Goal: Complete application form

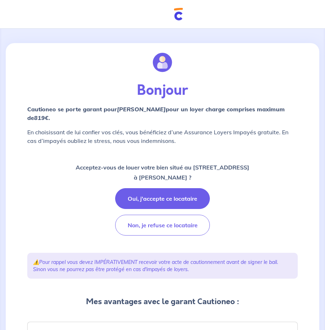
scroll to position [36, 0]
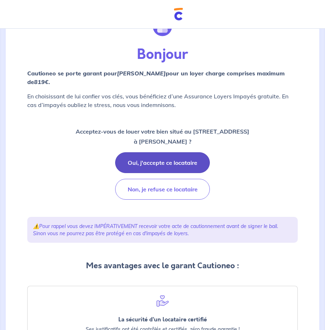
click at [182, 164] on button "Oui, j'accepte ce locataire" at bounding box center [162, 162] width 95 height 21
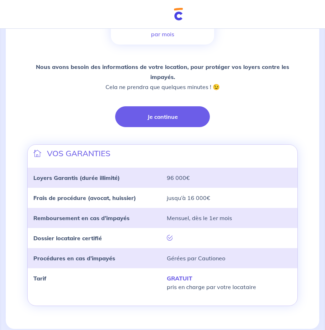
scroll to position [128, 0]
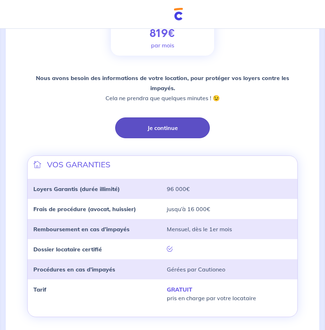
click at [149, 126] on button "Je continue" at bounding box center [162, 127] width 95 height 21
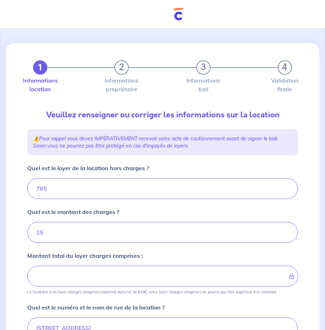
type input "790"
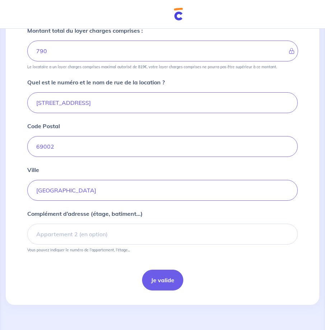
scroll to position [226, 0]
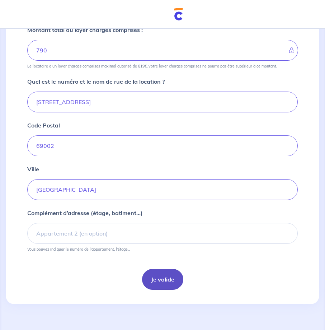
click at [174, 282] on button "Je valide" at bounding box center [162, 279] width 41 height 21
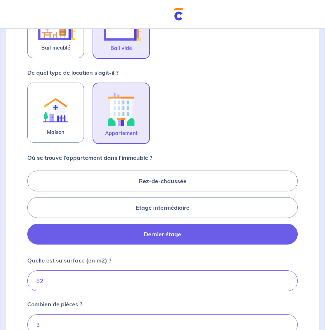
scroll to position [251, 0]
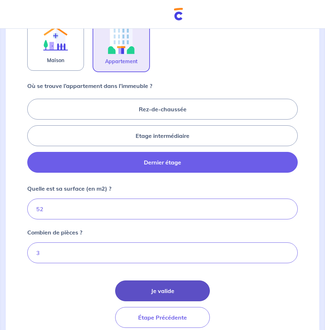
click at [175, 288] on button "Je valide" at bounding box center [162, 290] width 95 height 21
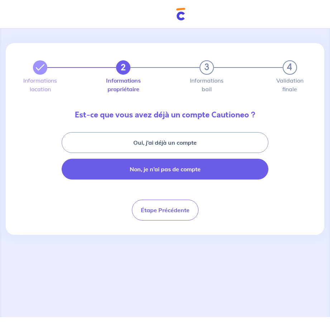
click at [180, 165] on button "Non, je n’ai pas de compte" at bounding box center [165, 169] width 207 height 21
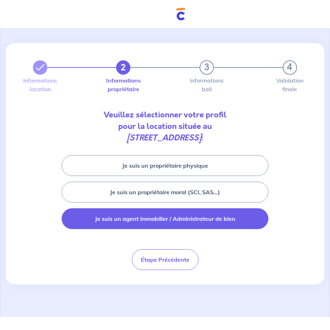
click at [140, 215] on button "Je suis un agent immobilier / Administrateur de bien" at bounding box center [165, 218] width 207 height 21
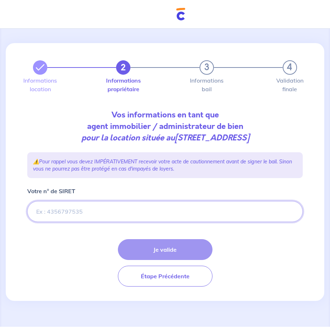
click at [93, 209] on input "Votre n° de SIRET" at bounding box center [165, 211] width 276 height 21
click at [67, 210] on input "Votre n° de SIRET" at bounding box center [165, 211] width 276 height 21
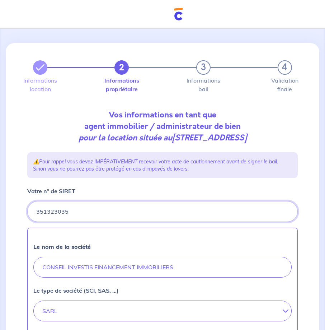
type input "351323035"
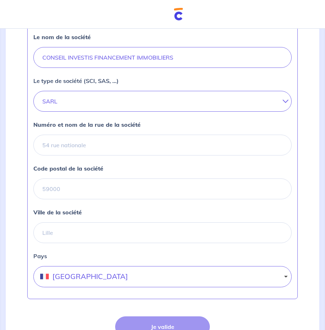
scroll to position [283, 0]
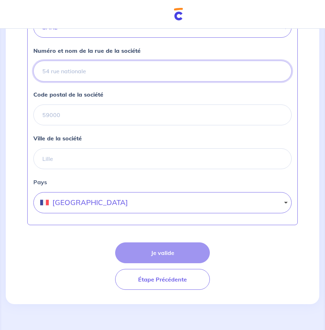
click at [78, 69] on input "Numéro et nom de la rue de la société" at bounding box center [162, 71] width 258 height 21
type input "[STREET_ADDRESS]"
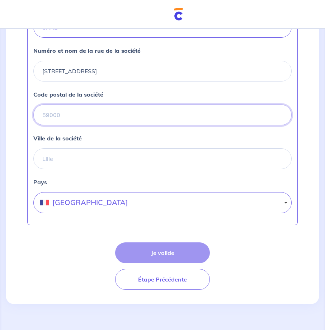
type input "69006"
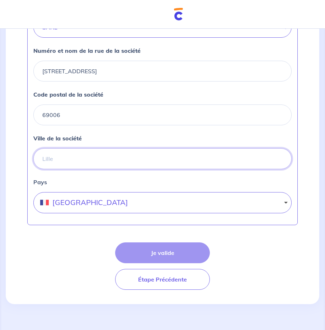
type input "[GEOGRAPHIC_DATA]"
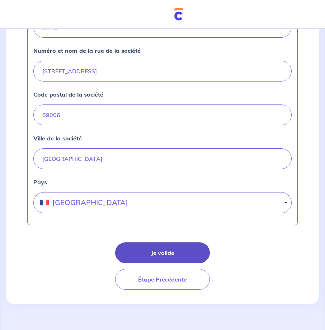
click at [163, 250] on button "Je valide" at bounding box center [162, 252] width 95 height 21
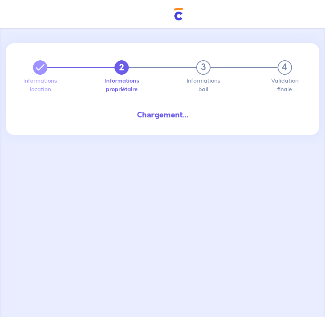
select select "FR"
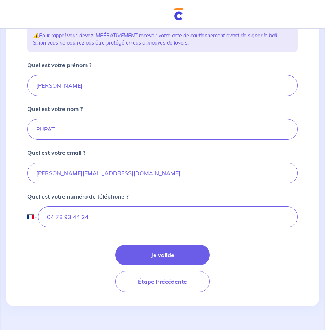
scroll to position [128, 0]
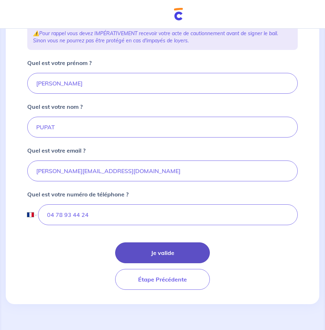
click at [157, 246] on button "Je valide" at bounding box center [162, 252] width 95 height 21
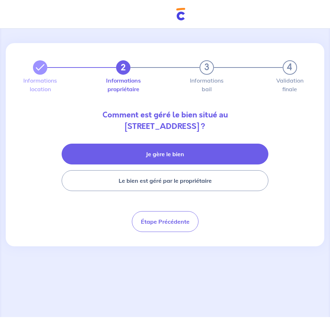
click at [178, 153] on button "Je gère le bien" at bounding box center [165, 154] width 207 height 21
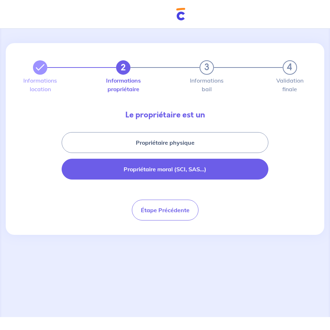
click at [166, 173] on button "Propriétaire moral (SCI, SAS...)" at bounding box center [165, 169] width 207 height 21
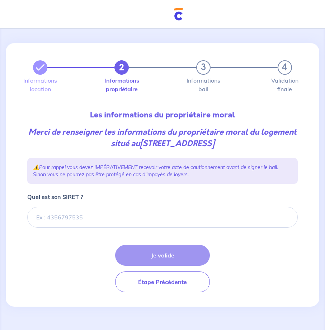
scroll to position [3, 0]
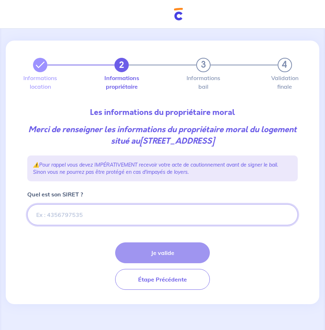
click at [98, 208] on input "Quel est son SIRET ?" at bounding box center [162, 214] width 270 height 21
paste input "842293235"
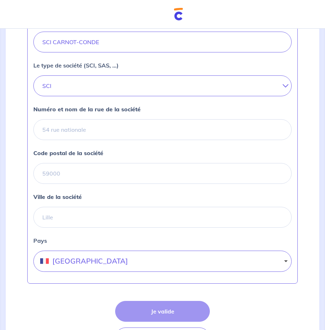
scroll to position [289, 0]
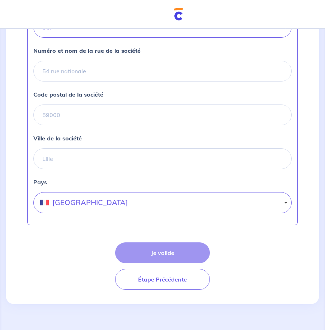
type input "842293235"
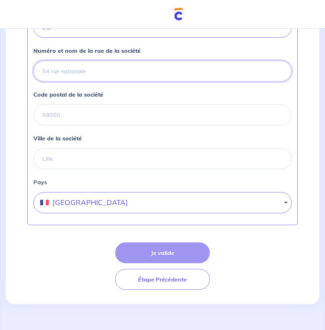
click at [85, 71] on input "Numéro et nom de la rue de la société" at bounding box center [162, 71] width 258 height 21
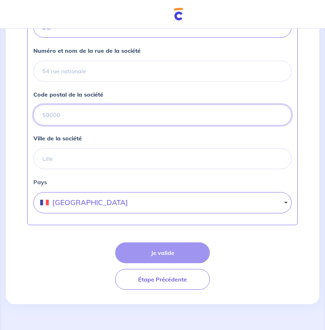
click at [94, 113] on input "Code postal de la société" at bounding box center [162, 114] width 258 height 21
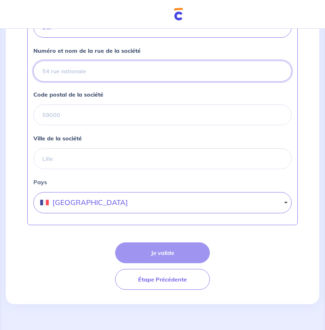
click at [98, 72] on input "Numéro et nom de la rue de la société" at bounding box center [162, 71] width 258 height 21
paste input "[STREET_ADDRESS]-LUNE"
drag, startPoint x: 193, startPoint y: 72, endPoint x: 109, endPoint y: 73, distance: 84.7
click at [109, 73] on input "[STREET_ADDRESS]-LUNE" at bounding box center [162, 71] width 258 height 21
type input "[STREET_ADDRESS]"
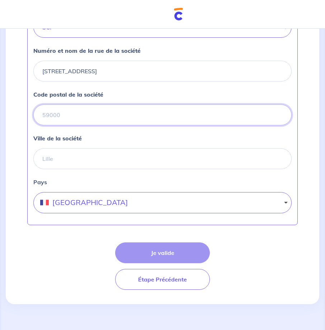
click at [81, 118] on input "Code postal de la société" at bounding box center [162, 114] width 258 height 21
type input "69160"
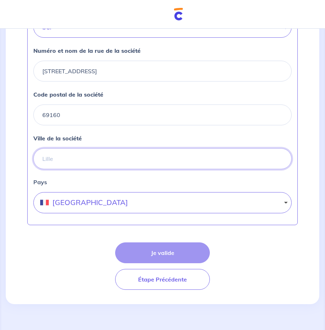
click at [79, 166] on input "Ville de la société" at bounding box center [162, 158] width 258 height 21
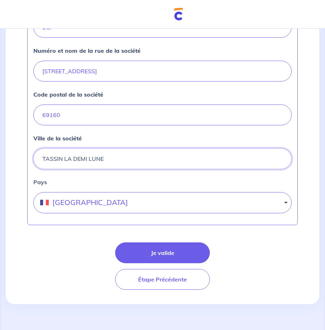
click at [66, 159] on input "TASSIN LA DEMI LUNE" at bounding box center [162, 158] width 258 height 21
click at [64, 158] on input "TASSIN LA DEMI LUNE" at bounding box center [162, 158] width 258 height 21
type input "TASSIN-LA-DEMI-LUNE"
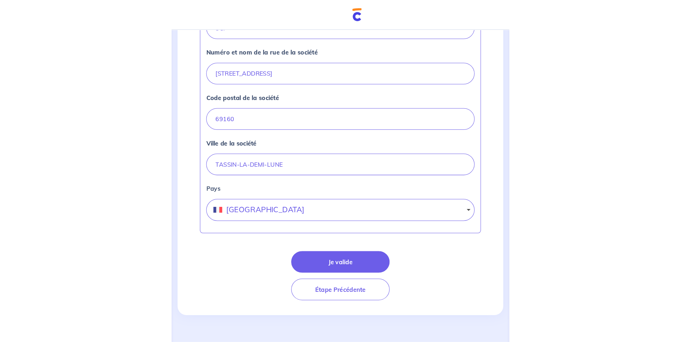
scroll to position [271, 0]
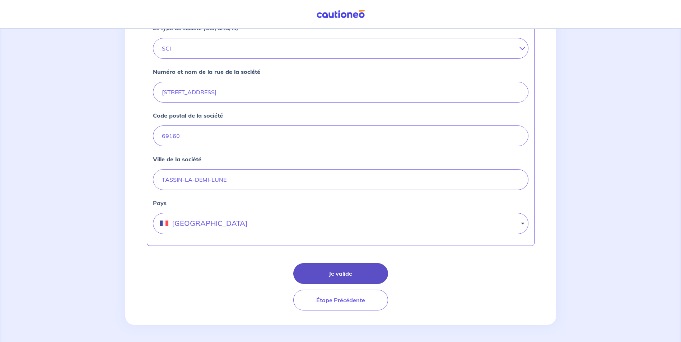
click at [325, 272] on button "Je valide" at bounding box center [340, 273] width 95 height 21
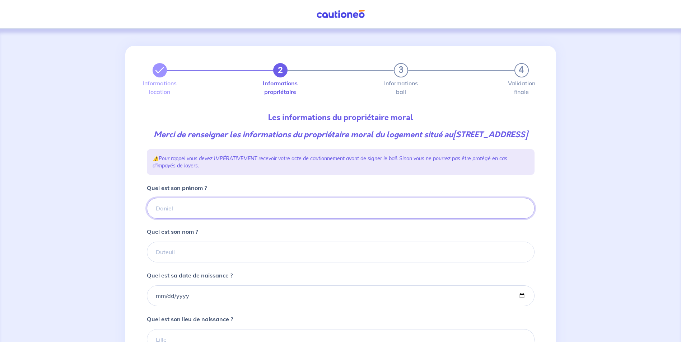
click at [224, 212] on input "Quel est son prénom ?" at bounding box center [340, 208] width 387 height 21
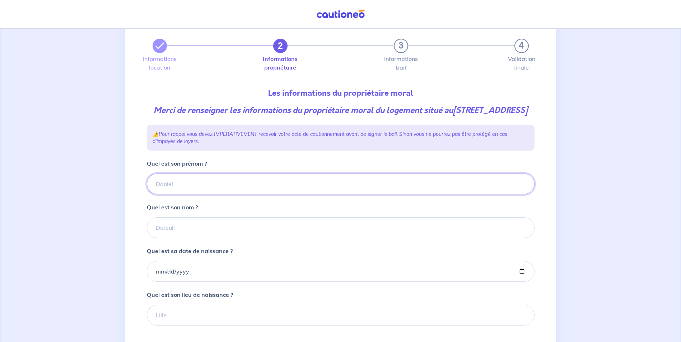
scroll to position [36, 0]
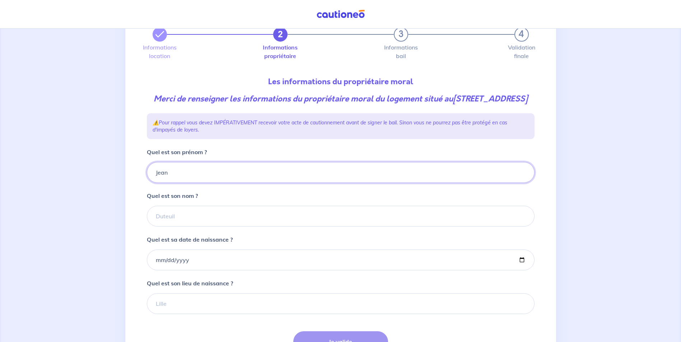
type input "Jean"
click at [192, 223] on input "Quel est son nom ?" at bounding box center [340, 216] width 387 height 21
type input "v"
type input "Bellet"
click at [187, 269] on input "Quel est sa date de naissance ?" at bounding box center [340, 260] width 387 height 21
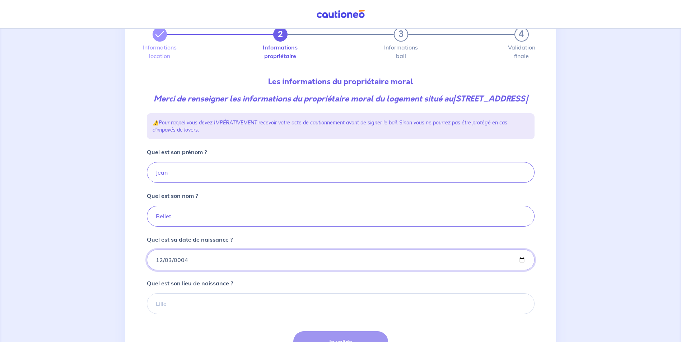
type input "0043-12-03"
click at [212, 266] on input "0043-12-03" at bounding box center [340, 260] width 387 height 21
drag, startPoint x: 207, startPoint y: 270, endPoint x: 198, endPoint y: 270, distance: 8.6
click at [204, 270] on input "0043-12-03" at bounding box center [340, 260] width 387 height 21
click at [192, 270] on input "Quel est sa date de naissance ?" at bounding box center [340, 260] width 387 height 21
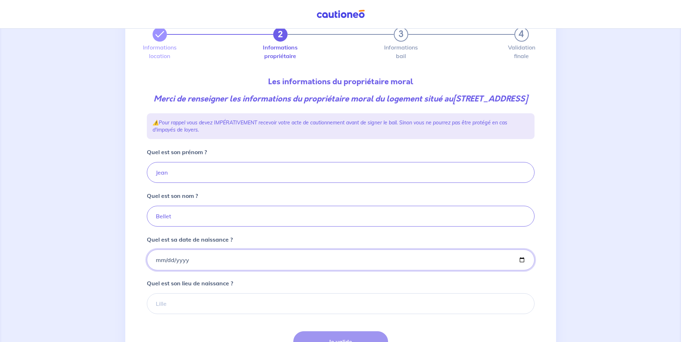
drag, startPoint x: 151, startPoint y: 268, endPoint x: 155, endPoint y: 273, distance: 6.5
click at [152, 268] on input "Quel est sa date de naissance ?" at bounding box center [340, 260] width 387 height 21
click at [155, 270] on input "Quel est sa date de naissance ?" at bounding box center [340, 260] width 387 height 21
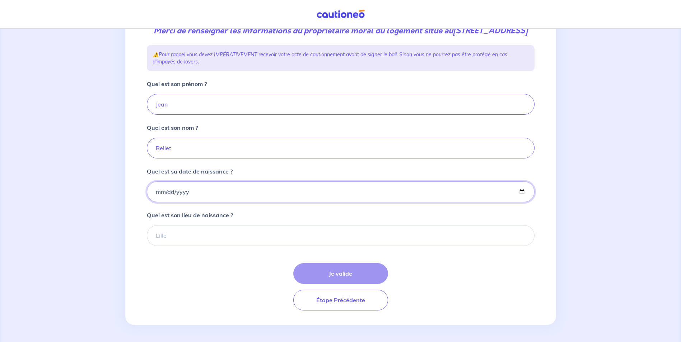
click at [198, 194] on input "Quel est sa date de naissance ?" at bounding box center [340, 192] width 387 height 21
click at [165, 192] on input "Quel est sa date de naissance ?" at bounding box center [340, 192] width 387 height 21
click at [325, 277] on div "Je valide Étape Précédente" at bounding box center [340, 286] width 387 height 47
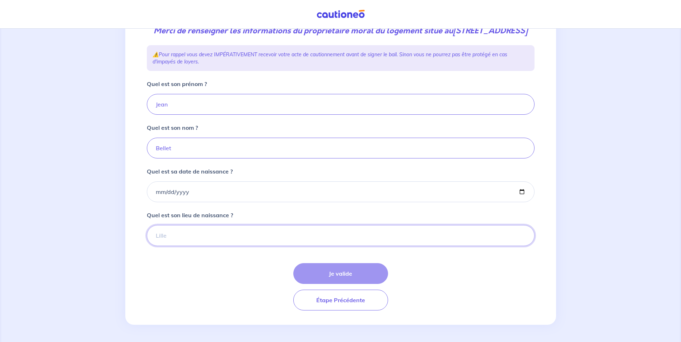
click at [200, 235] on input "Quel est son lieu de naissance ?" at bounding box center [340, 235] width 387 height 21
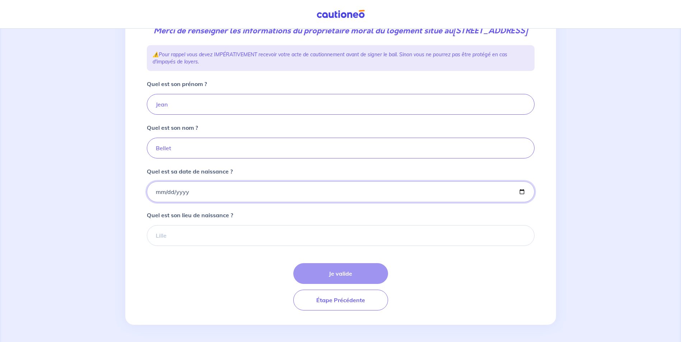
click at [187, 189] on input "Quel est sa date de naissance ?" at bounding box center [340, 192] width 387 height 21
type input "[DATE]"
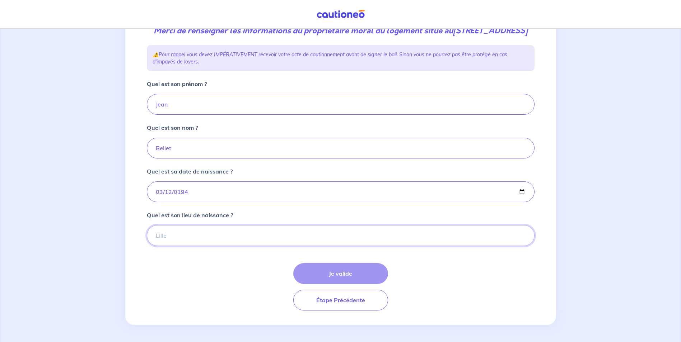
click at [184, 232] on input "Quel est son lieu de naissance ?" at bounding box center [340, 235] width 387 height 21
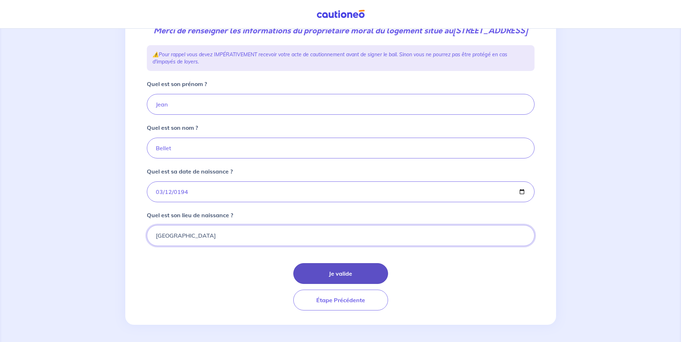
type input "[GEOGRAPHIC_DATA]"
click at [307, 278] on button "Je valide" at bounding box center [340, 273] width 95 height 21
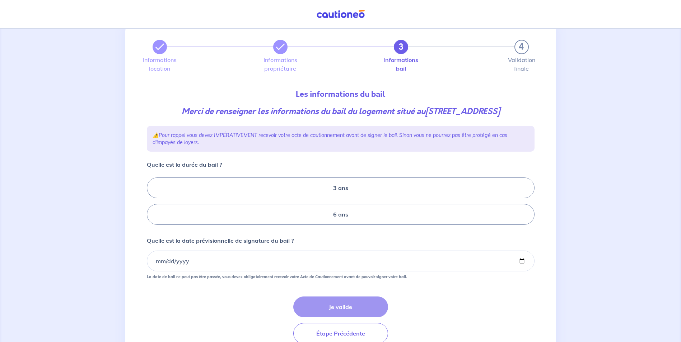
scroll to position [36, 0]
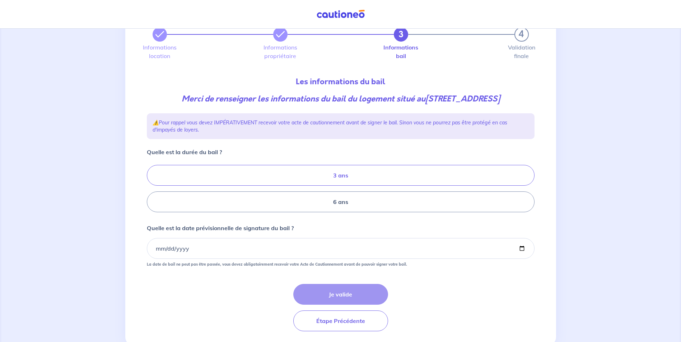
click at [325, 176] on label "3 ans" at bounding box center [340, 175] width 387 height 21
click at [151, 187] on input "3 ans" at bounding box center [149, 189] width 5 height 5
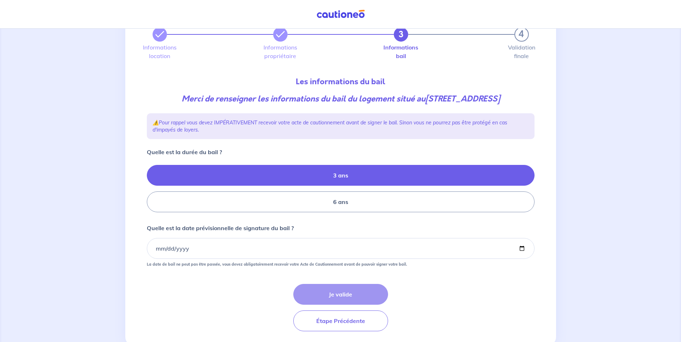
radio input "true"
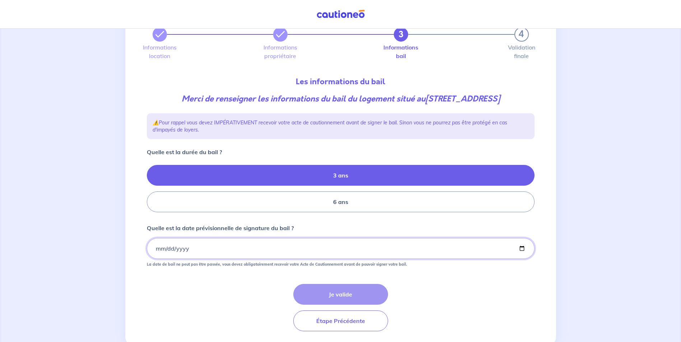
click at [220, 250] on input "Quelle est la date prévisionnelle de signature du bail ?" at bounding box center [340, 248] width 387 height 21
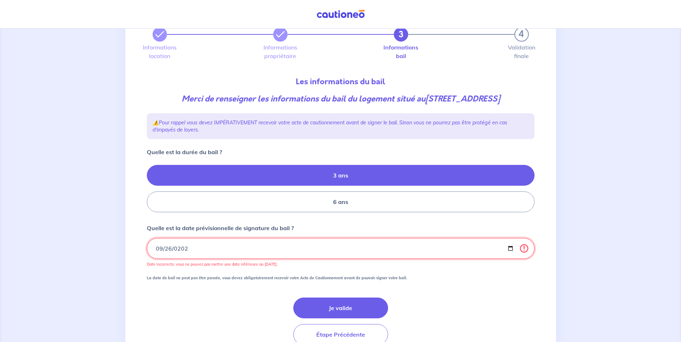
type input "[DATE]"
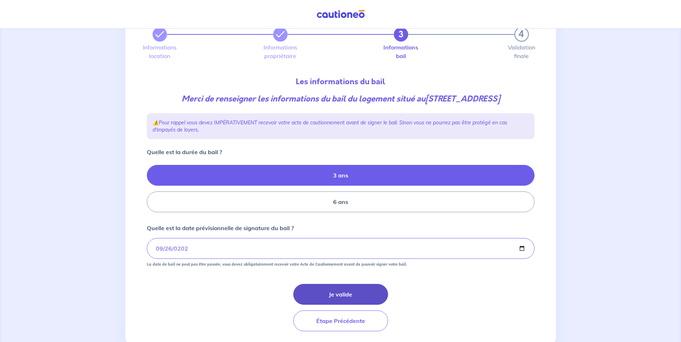
click at [303, 297] on button "Je valide" at bounding box center [340, 294] width 95 height 21
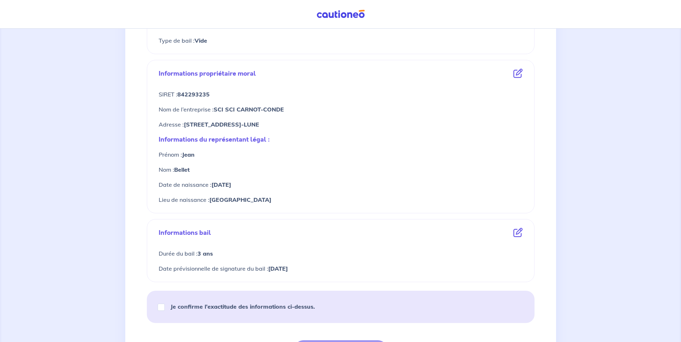
scroll to position [304, 0]
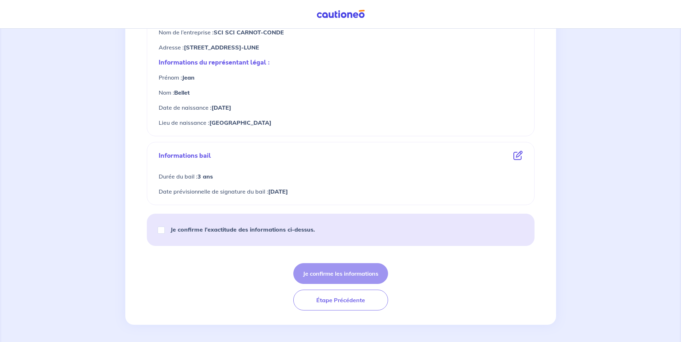
click at [199, 224] on div "Je confirme l’exactitude des informations ci-dessus." at bounding box center [239, 230] width 168 height 20
click at [182, 232] on strong "Je confirme l’exactitude des informations ci-dessus." at bounding box center [242, 229] width 144 height 7
click at [165, 232] on input "Je confirme l’exactitude des informations ci-dessus." at bounding box center [160, 230] width 7 height 7
checkbox input "true"
click at [325, 275] on button "Je confirme les informations" at bounding box center [340, 273] width 95 height 21
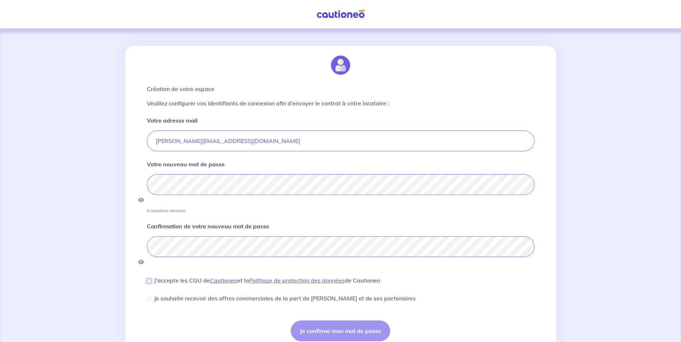
click at [149, 279] on input "J'accepte les CGU de [PERSON_NAME] et la Politique de protection des données de…" at bounding box center [149, 281] width 4 height 4
checkbox input "true"
click at [151, 294] on div "Je souhaite recevoir des offres commerciales de la part de [PERSON_NAME] et de …" at bounding box center [281, 298] width 269 height 9
click at [314, 321] on button "Je confirme mon mot de passe" at bounding box center [340, 331] width 99 height 21
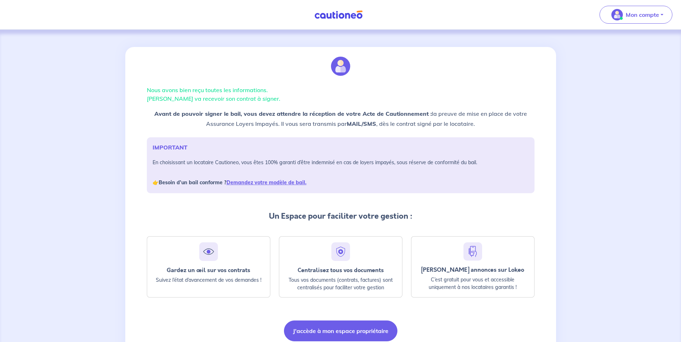
scroll to position [31, 0]
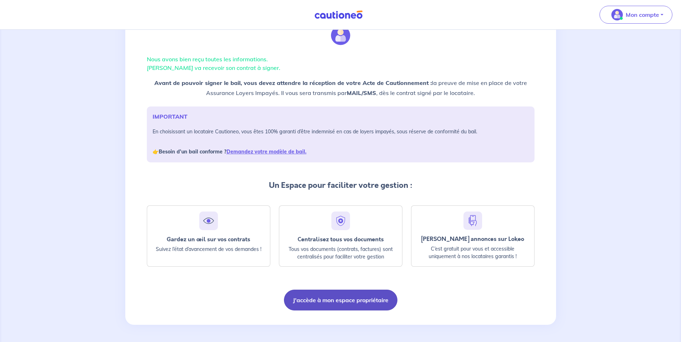
click at [325, 297] on button "J'accède à mon espace propriétaire" at bounding box center [340, 300] width 113 height 21
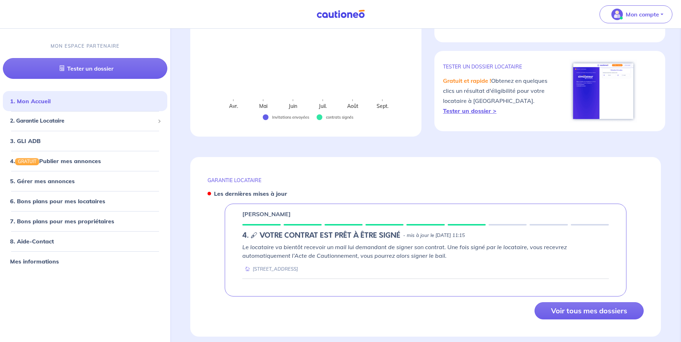
scroll to position [144, 0]
